Goal: Task Accomplishment & Management: Use online tool/utility

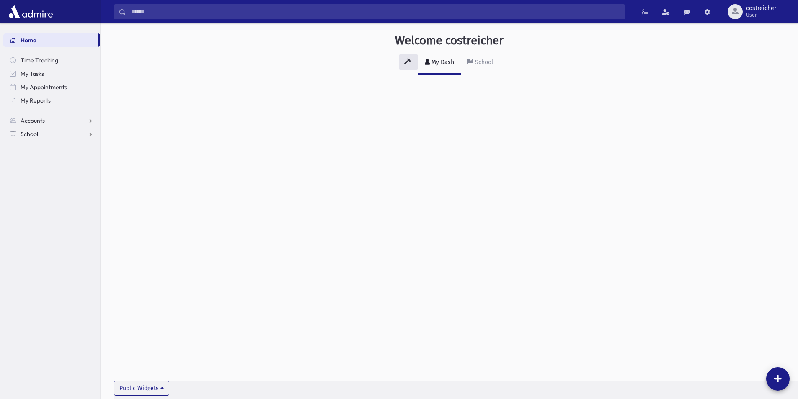
click at [35, 130] on span "School" at bounding box center [30, 134] width 18 height 8
click at [38, 161] on span "Attendance" at bounding box center [40, 161] width 31 height 8
click at [38, 172] on span "Entry" at bounding box center [39, 174] width 14 height 8
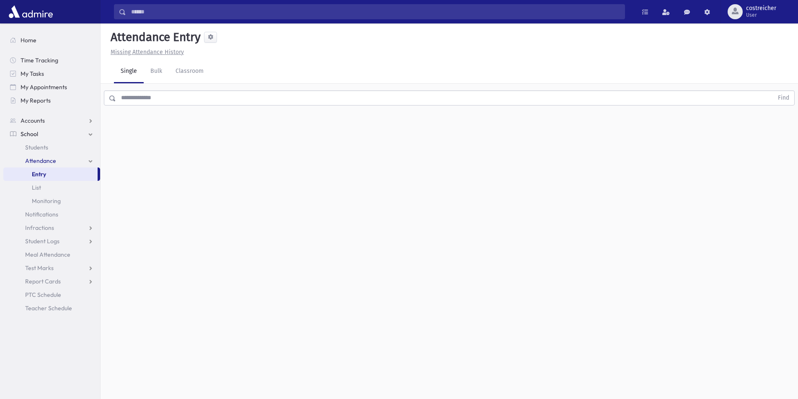
click at [157, 98] on input "text" at bounding box center [444, 97] width 657 height 15
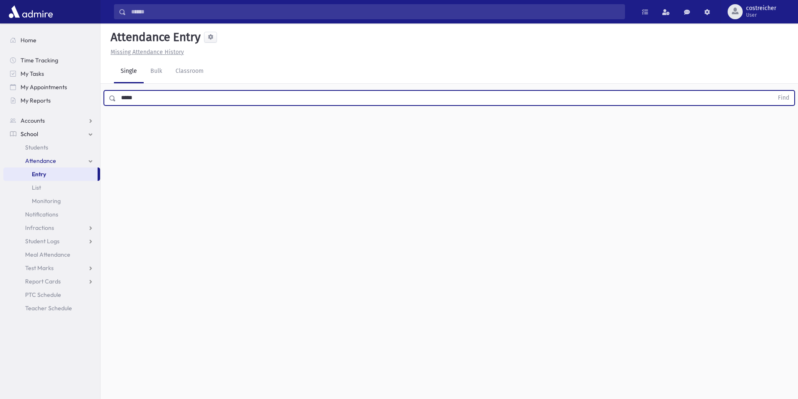
type input "*****"
click at [773, 91] on button "Find" at bounding box center [783, 98] width 21 height 14
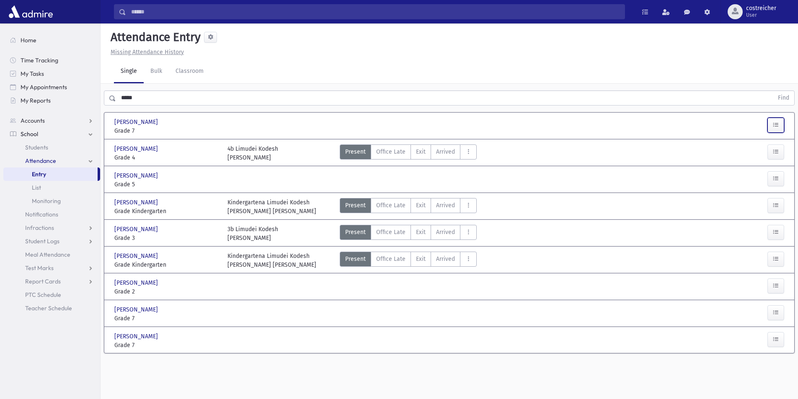
click at [782, 123] on button "button" at bounding box center [775, 125] width 17 height 15
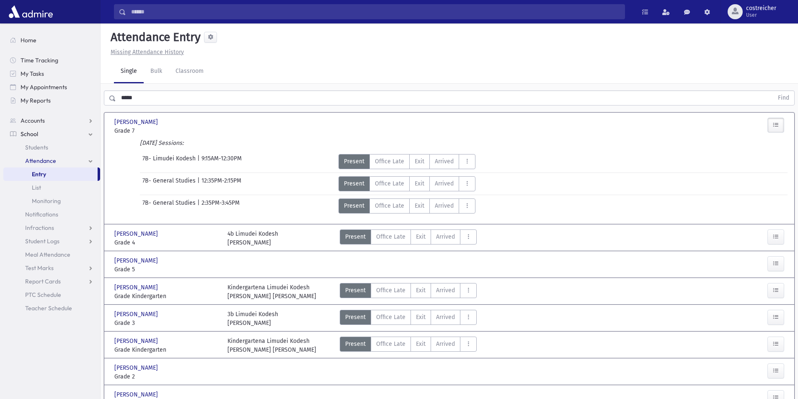
click at [777, 125] on icon "button" at bounding box center [776, 124] width 6 height 7
